Goal: Navigation & Orientation: Go to known website

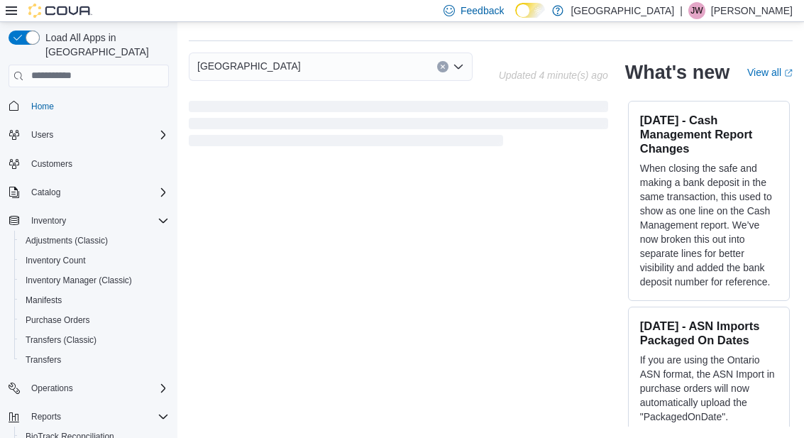
scroll to position [38, 0]
